Goal: Task Accomplishment & Management: Manage account settings

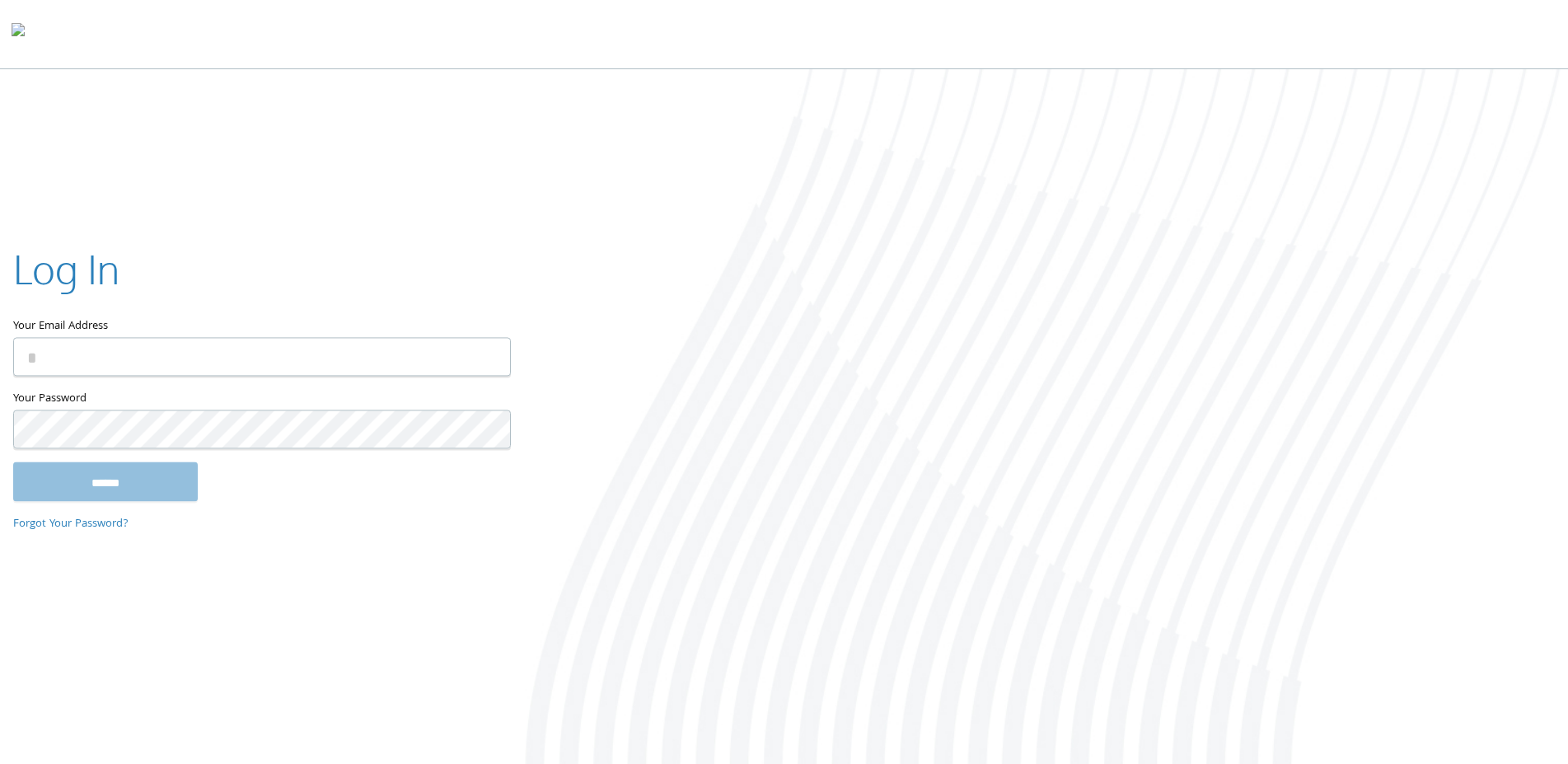
type input "**********"
click at [121, 472] on input "******" at bounding box center [105, 481] width 185 height 40
type input "**********"
click at [179, 476] on input "******" at bounding box center [105, 481] width 185 height 40
